Goal: Transaction & Acquisition: Book appointment/travel/reservation

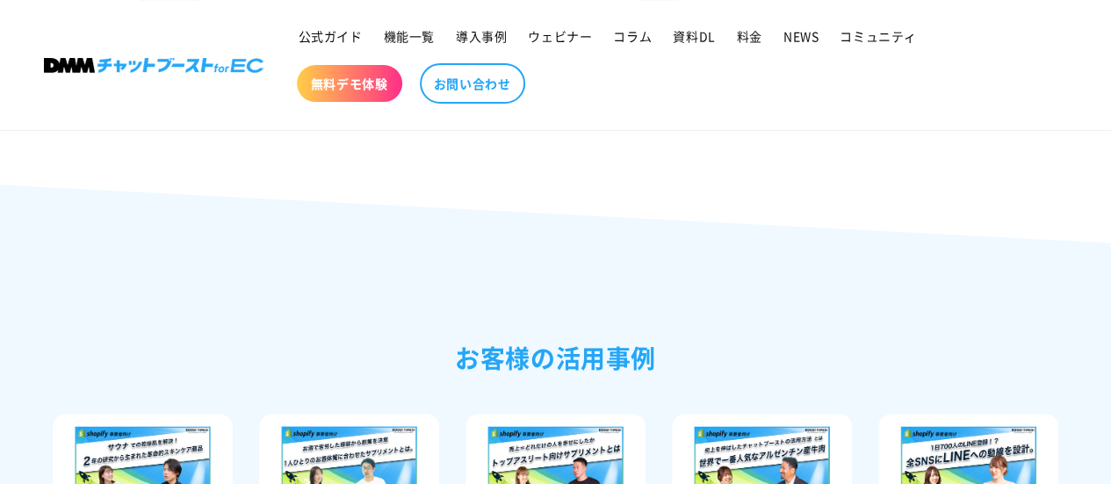
scroll to position [3363, 0]
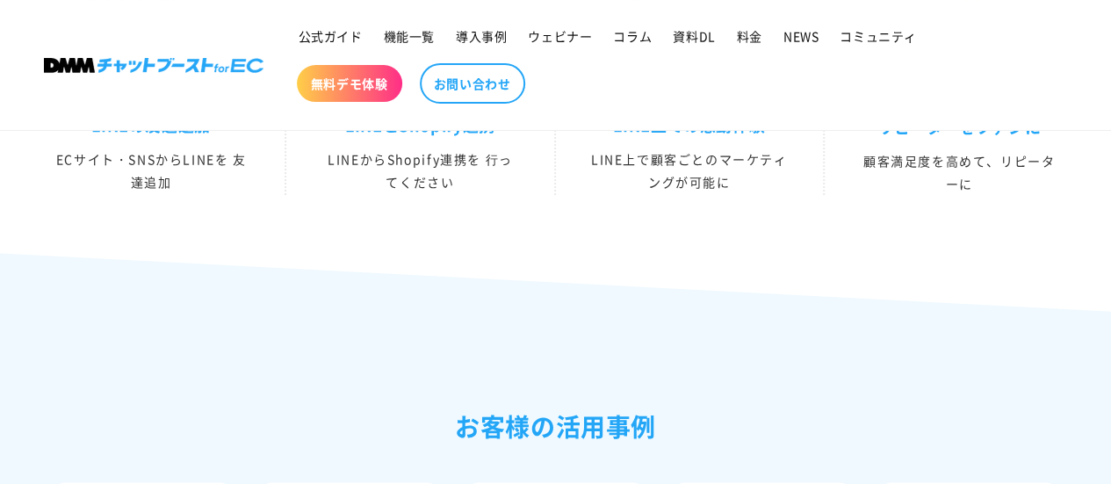
click at [205, 63] on img at bounding box center [154, 65] width 220 height 15
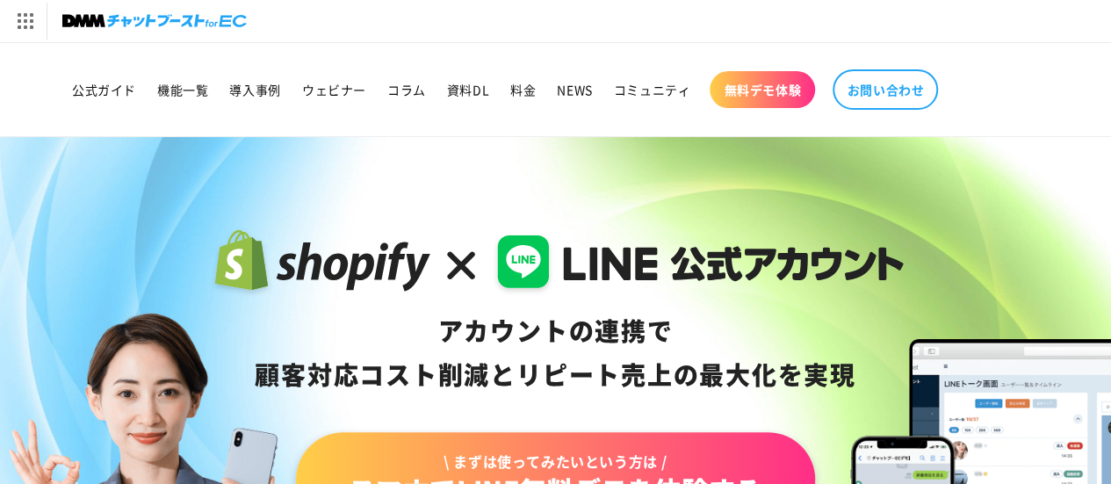
click at [799, 97] on link "無料デモ体験" at bounding box center [762, 89] width 105 height 37
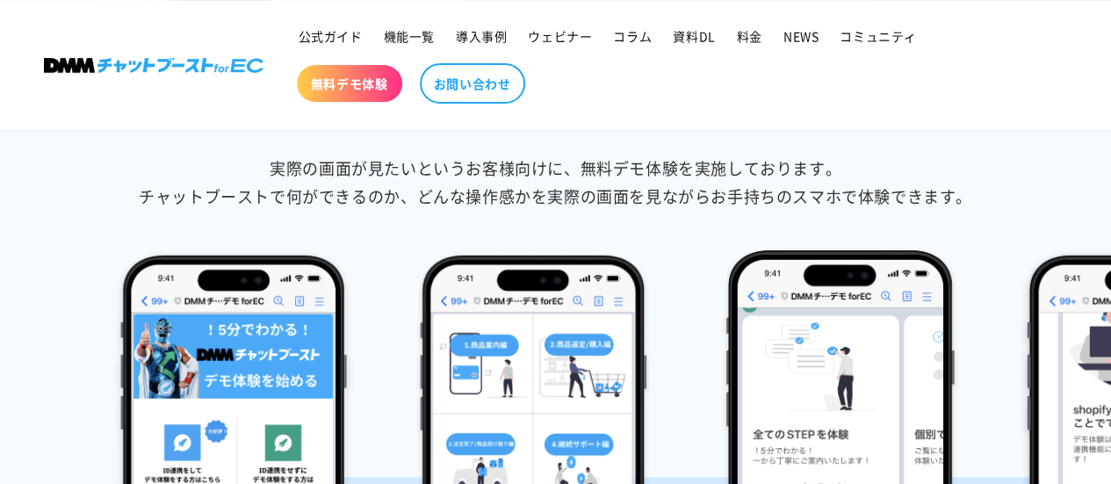
scroll to position [439, 0]
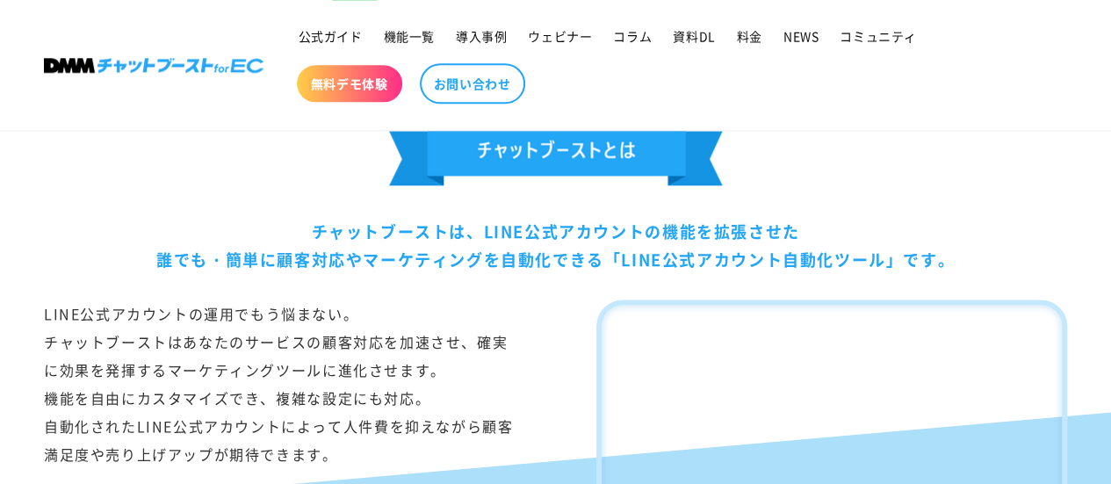
scroll to position [966, 0]
